Goal: Task Accomplishment & Management: Complete application form

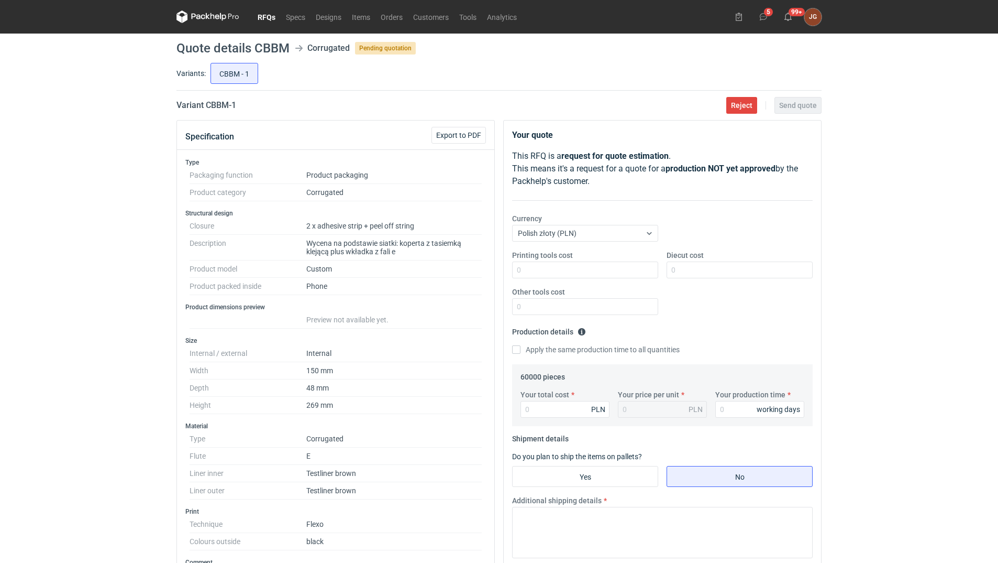
scroll to position [368, 0]
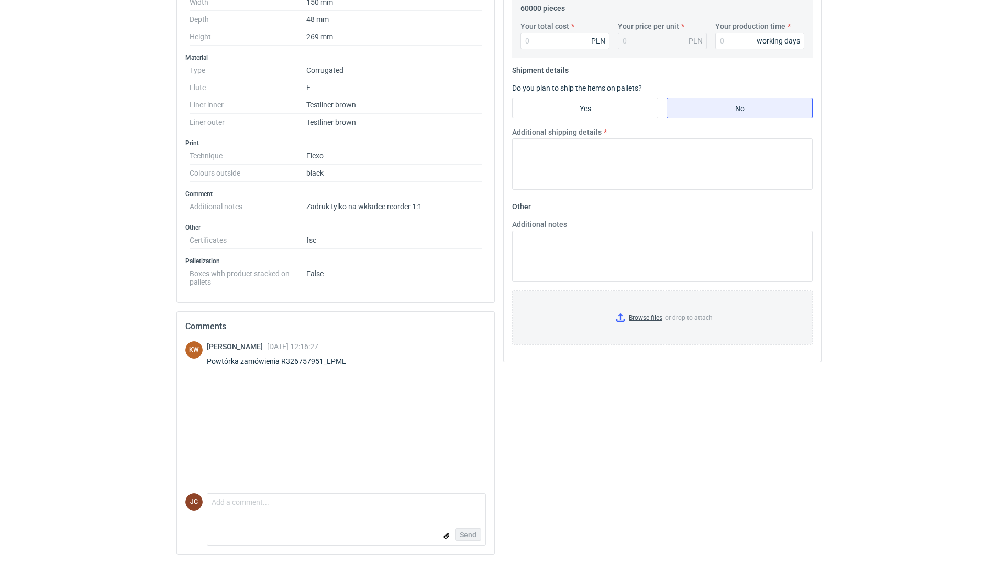
drag, startPoint x: 984, startPoint y: 152, endPoint x: 1001, endPoint y: 76, distance: 77.9
click at [243, 520] on form "Comment message Send" at bounding box center [346, 519] width 279 height 52
click at [232, 512] on textarea "Comment message" at bounding box center [346, 504] width 278 height 22
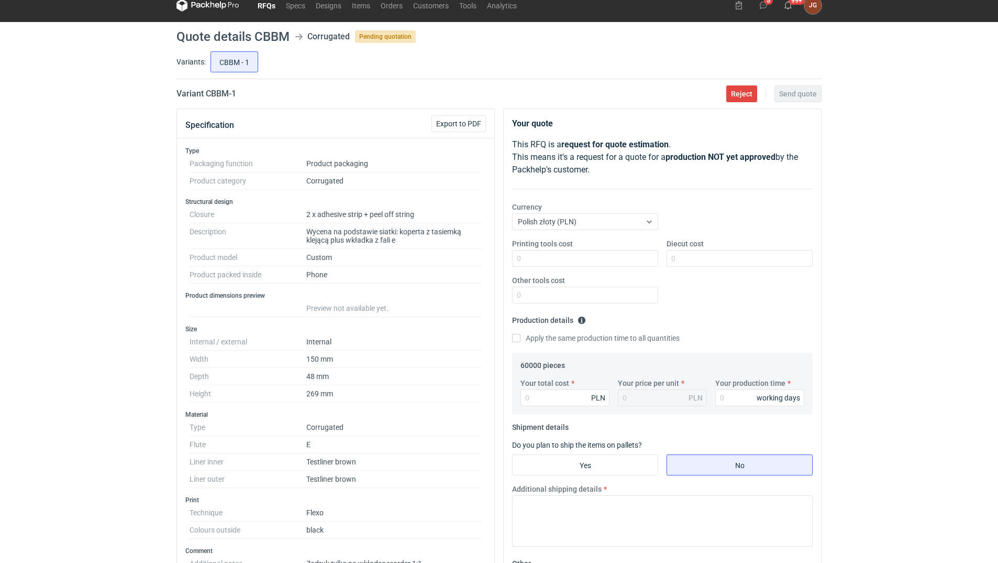
scroll to position [0, 0]
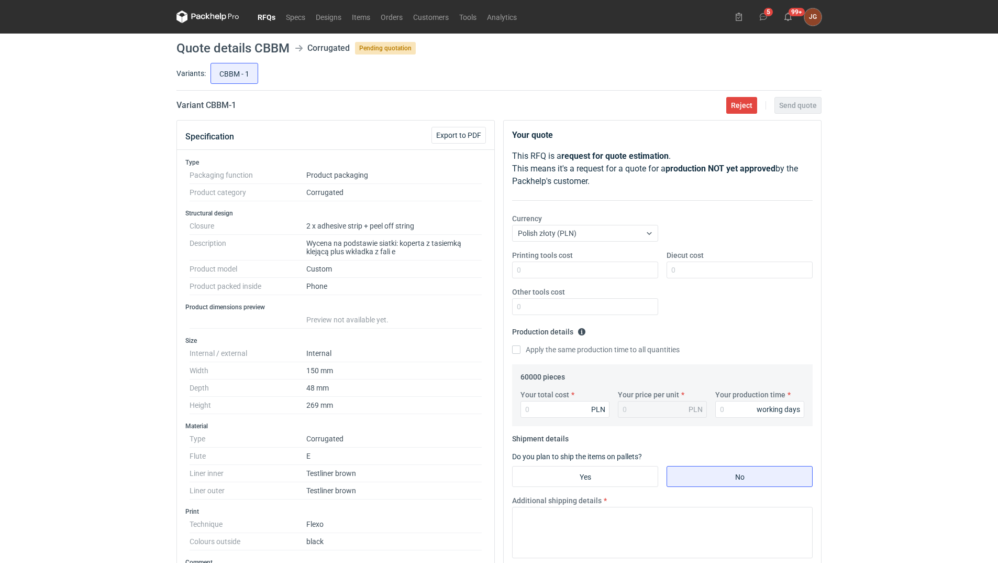
type textarea "[PERSON_NAME], cena bez zmian"
click at [266, 15] on link "RFQs" at bounding box center [266, 16] width 28 height 13
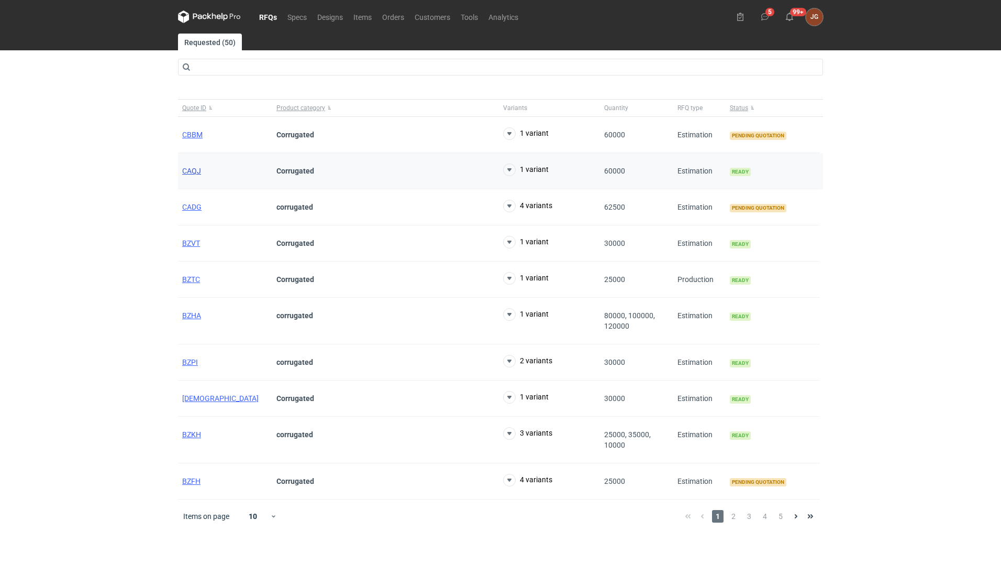
click at [189, 169] on span "CAQJ" at bounding box center [191, 171] width 19 height 8
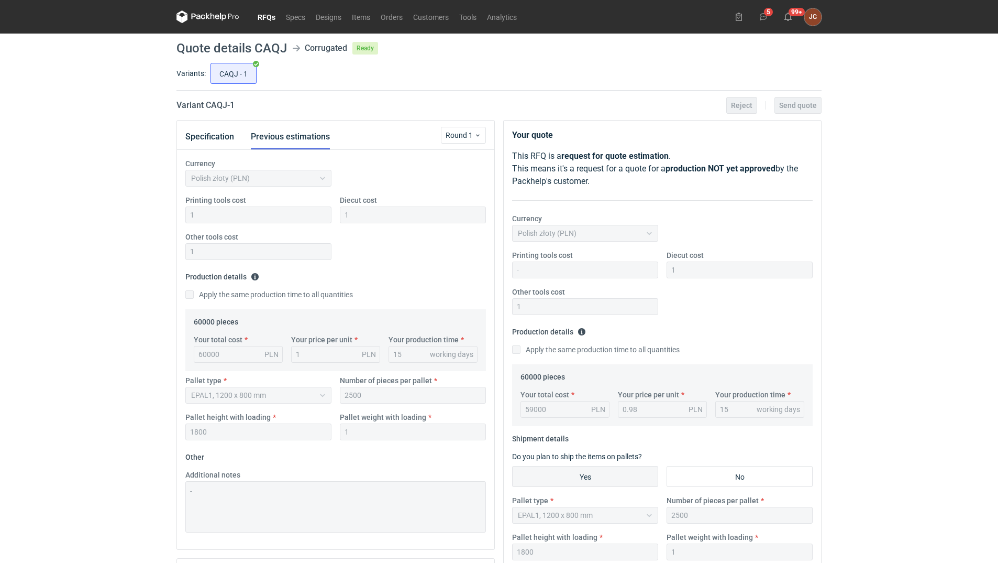
click at [262, 13] on link "RFQs" at bounding box center [266, 16] width 28 height 13
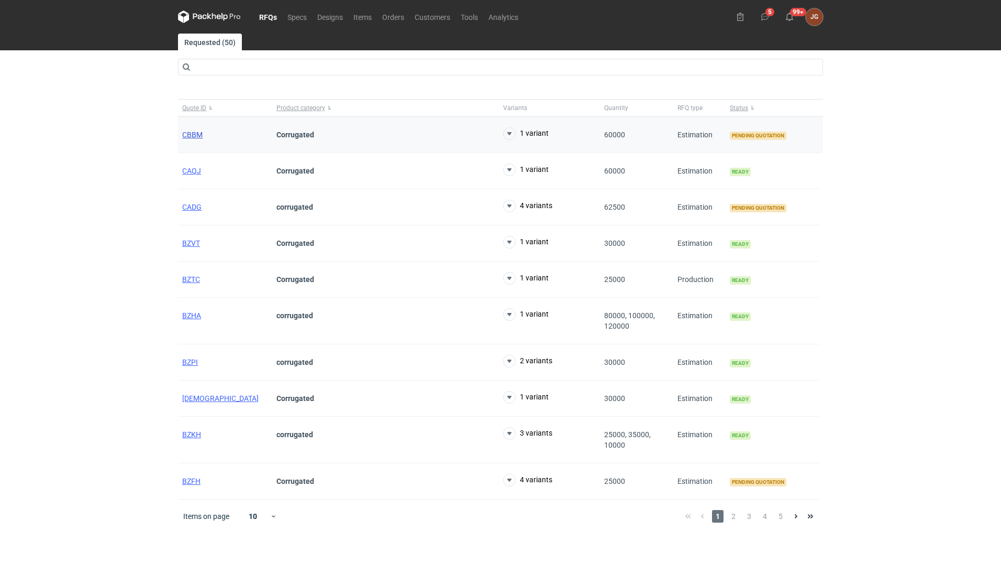
click at [194, 135] on span "CBBM" at bounding box center [192, 134] width 20 height 8
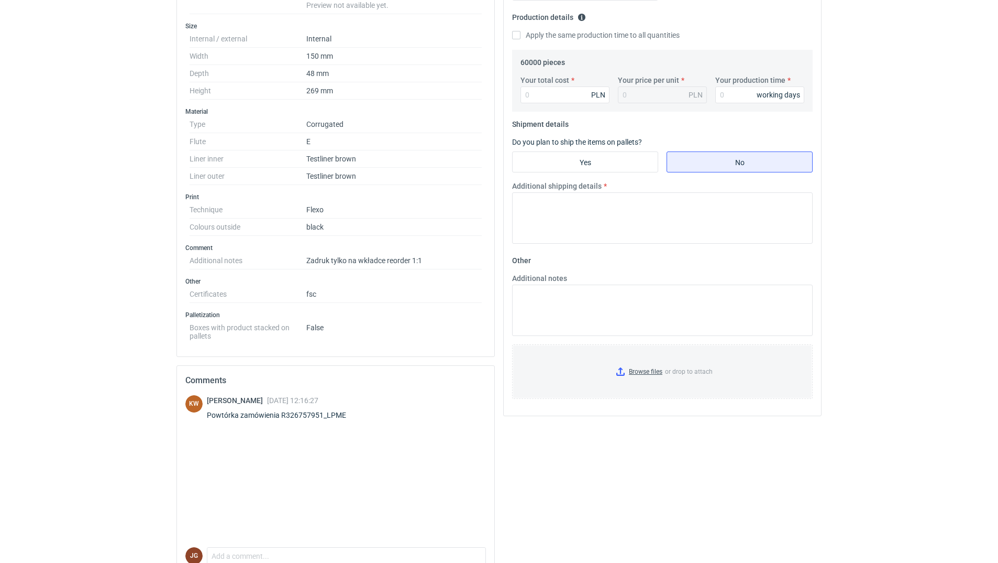
scroll to position [157, 0]
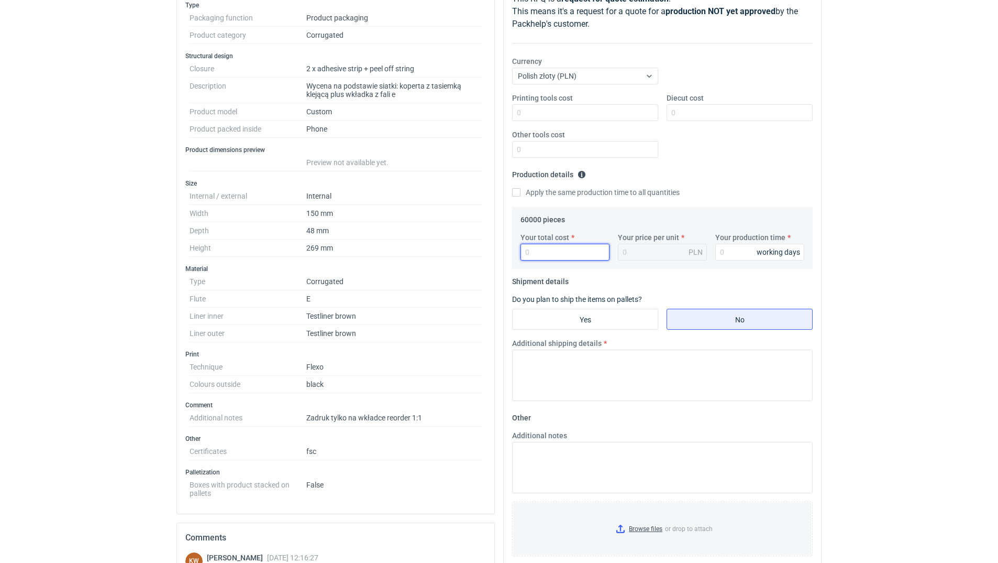
click at [560, 251] on input "Your total cost" at bounding box center [565, 252] width 89 height 17
type input "59000"
type input "0.98"
type input "59000"
click at [727, 254] on input "Your production time" at bounding box center [760, 252] width 89 height 17
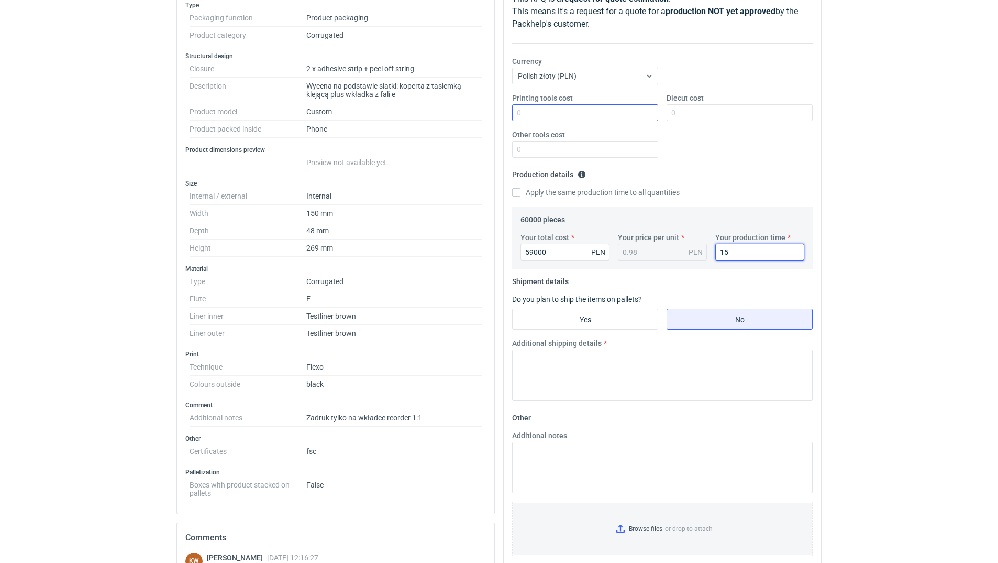
type input "15"
click at [578, 115] on input "Printing tools cost" at bounding box center [585, 112] width 146 height 17
type input "1"
click at [688, 114] on input "Diecut cost" at bounding box center [740, 112] width 146 height 17
type input "1"
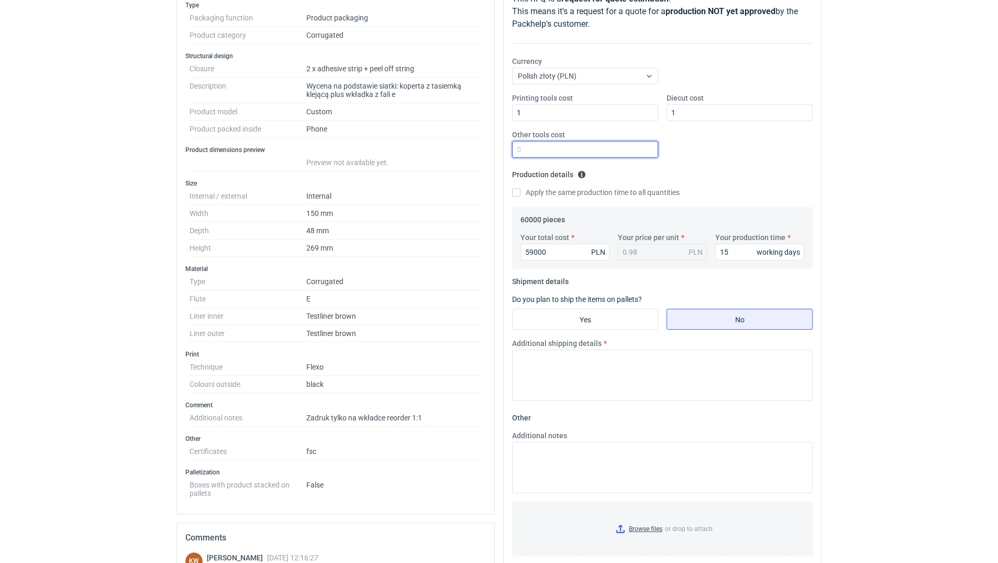
click at [588, 145] on input "Other tools cost" at bounding box center [585, 149] width 146 height 17
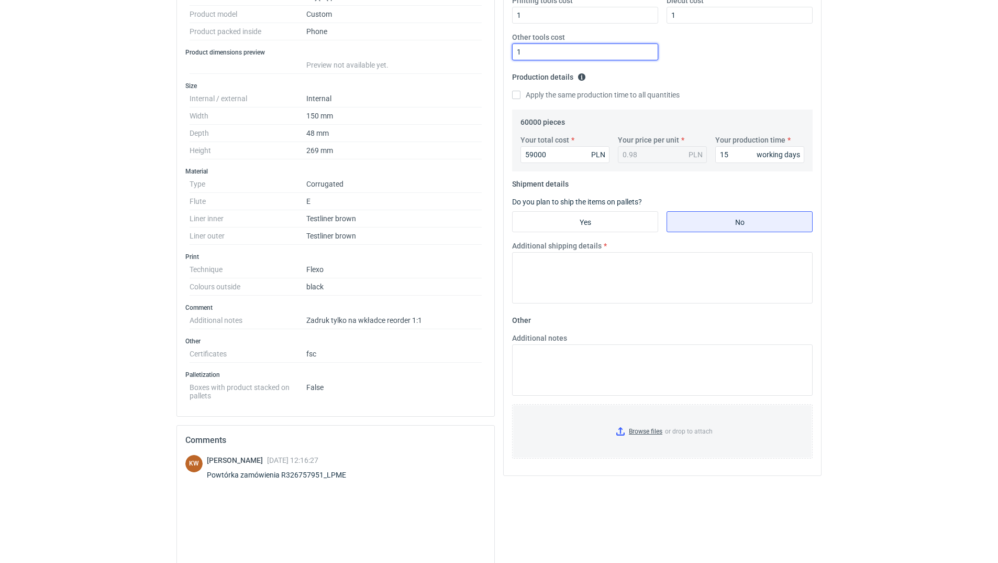
scroll to position [262, 0]
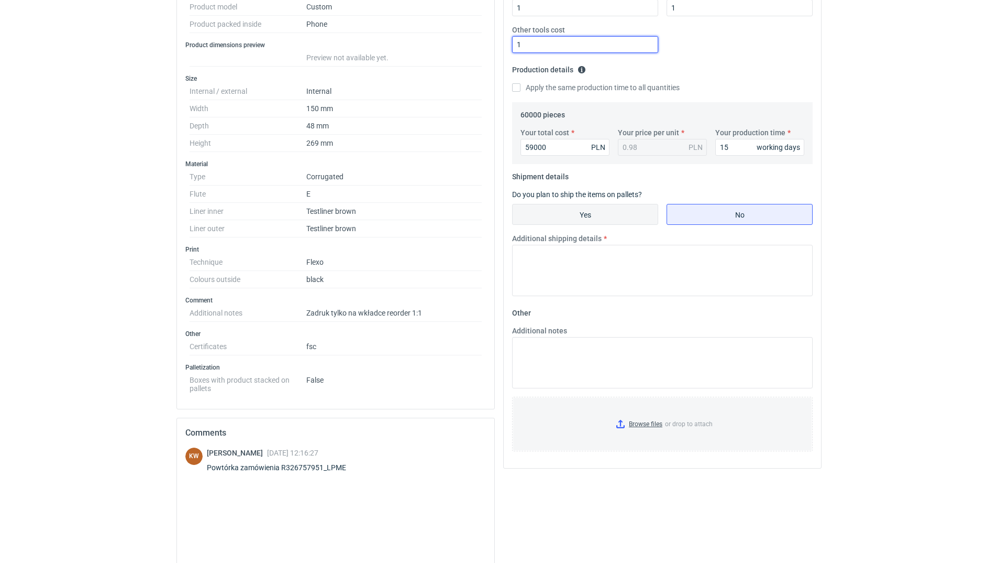
type input "1"
click at [601, 214] on input "Yes" at bounding box center [585, 214] width 145 height 20
radio input "true"
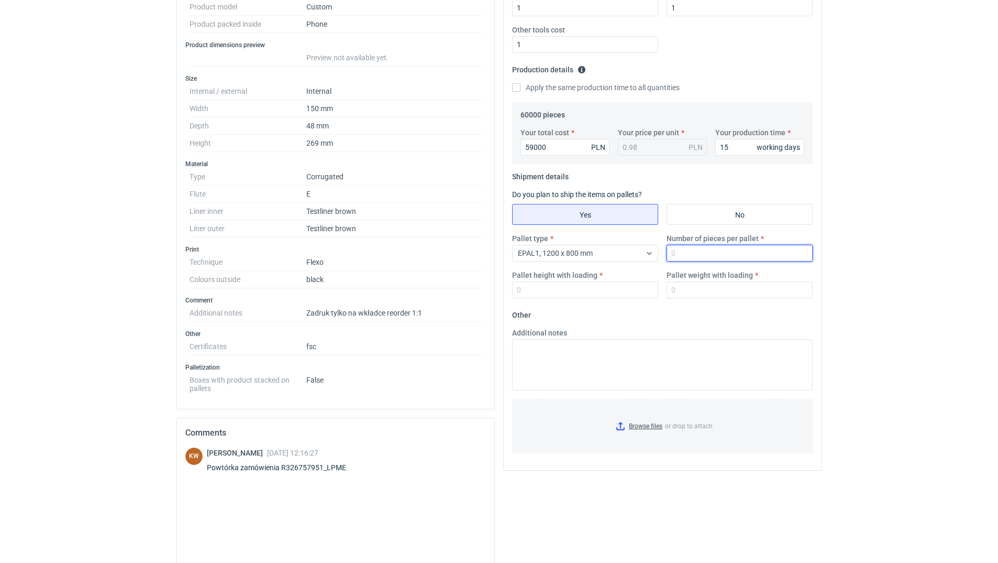
click at [688, 255] on input "Number of pieces per pallet" at bounding box center [740, 253] width 146 height 17
type input "2500"
click at [601, 290] on input "Pallet height with loading" at bounding box center [585, 289] width 146 height 17
type input "1800"
click at [680, 295] on input "Pallet weight with loading" at bounding box center [740, 289] width 146 height 17
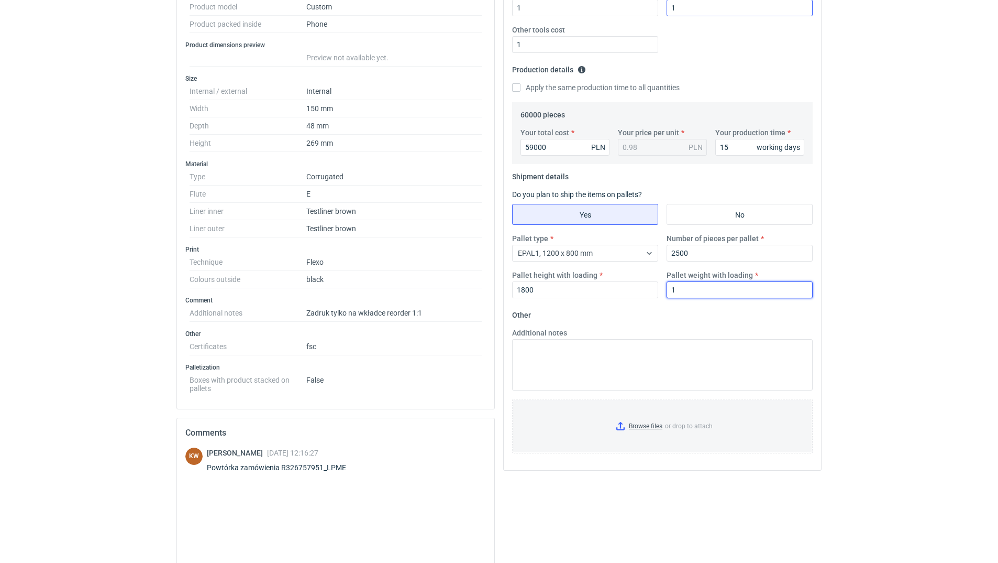
scroll to position [0, 0]
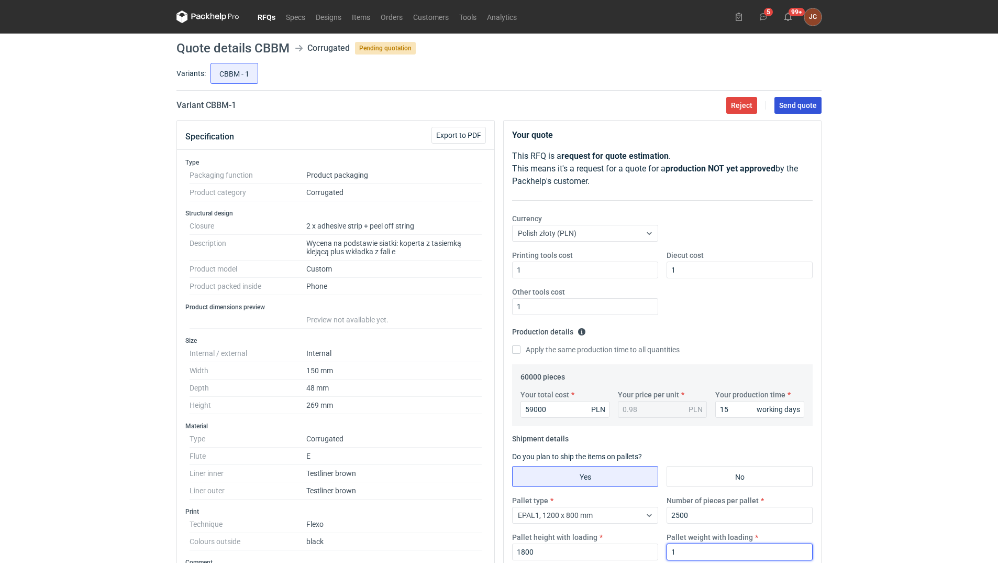
type input "1"
click at [806, 102] on span "Send quote" at bounding box center [798, 105] width 38 height 7
